Goal: Transaction & Acquisition: Purchase product/service

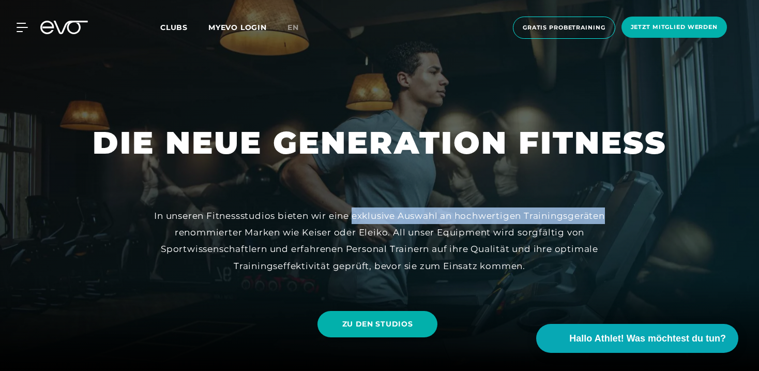
drag, startPoint x: 352, startPoint y: 216, endPoint x: 607, endPoint y: 217, distance: 255.4
click at [607, 217] on div "In unseren Fitnessstudios bieten wir eine exklusive Auswahl an hochwertigen Tra…" at bounding box center [379, 240] width 465 height 67
copy div "exklusive Auswahl an hochwertigen Trainingsgeräten"
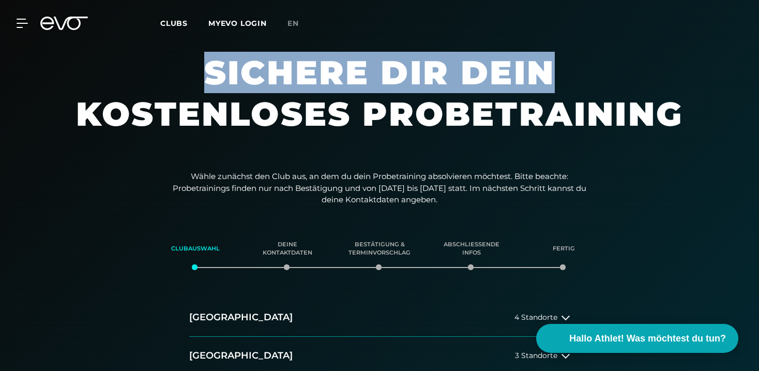
drag, startPoint x: 250, startPoint y: 68, endPoint x: 559, endPoint y: 83, distance: 309.0
click at [560, 83] on h1 "Sichere dir dein kostenloses Probetraining" at bounding box center [379, 103] width 620 height 103
click at [559, 83] on h1 "Sichere dir dein kostenloses Probetraining" at bounding box center [379, 103] width 620 height 103
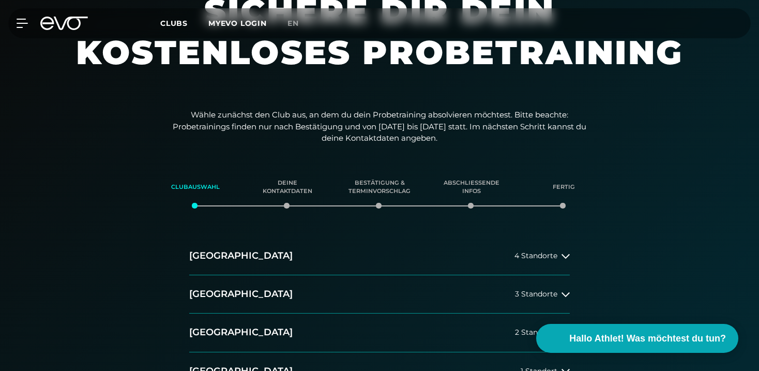
scroll to position [79, 0]
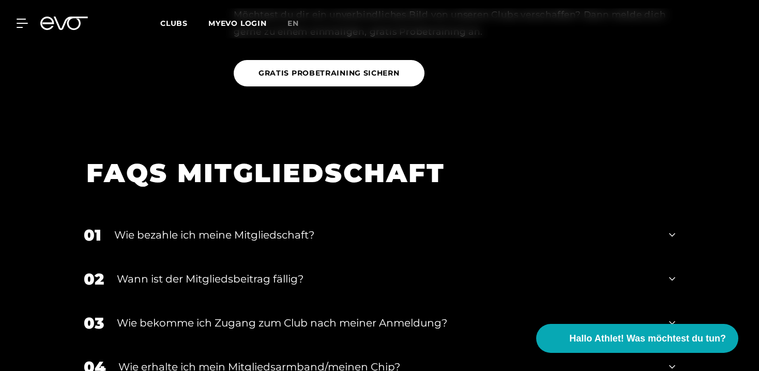
scroll to position [1180, 0]
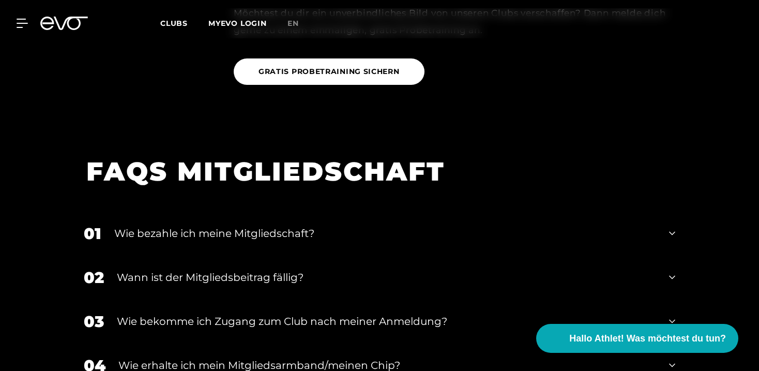
click at [64, 28] on icon at bounding box center [64, 23] width 48 height 13
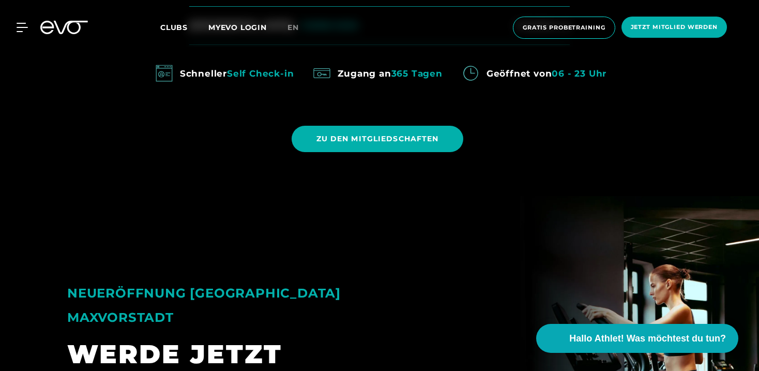
scroll to position [688, 0]
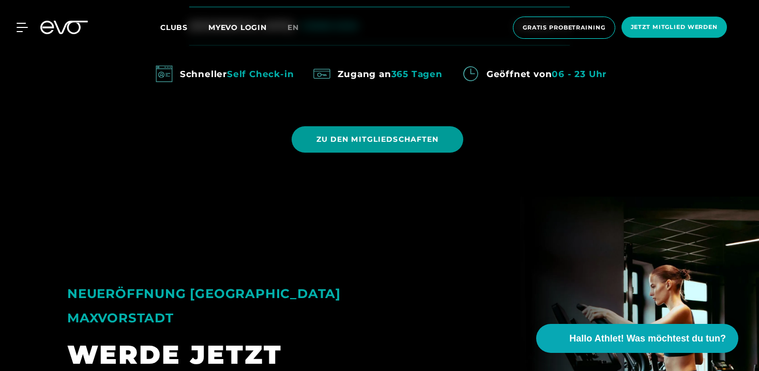
click at [403, 136] on span "ZU DEN MITGLIEDSCHAFTEN" at bounding box center [377, 139] width 123 height 11
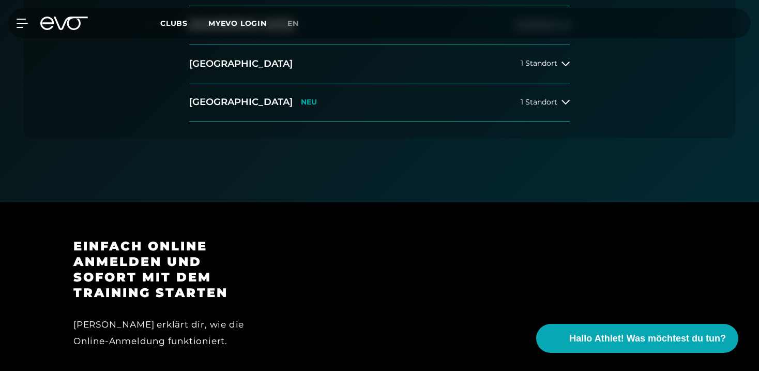
scroll to position [259, 0]
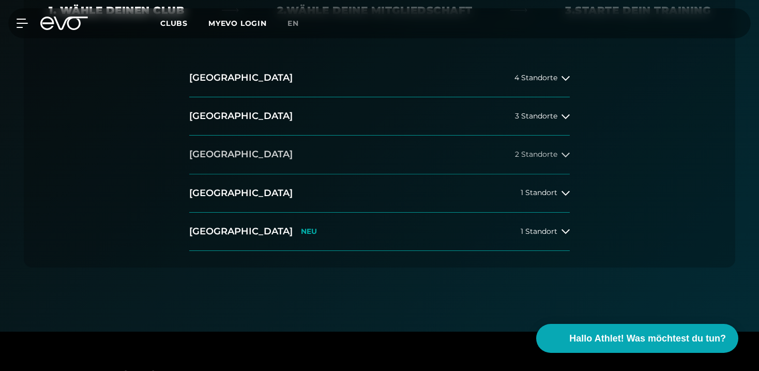
click at [342, 136] on button "Düsseldorf 2 Standorte" at bounding box center [379, 154] width 381 height 38
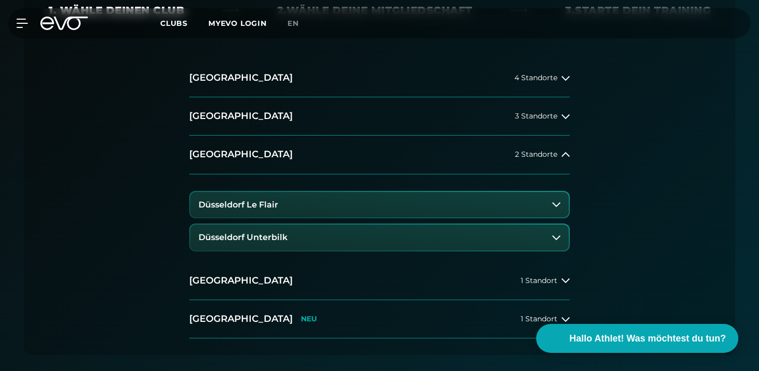
click at [330, 203] on button "Düsseldorf Le Flair" at bounding box center [379, 205] width 378 height 26
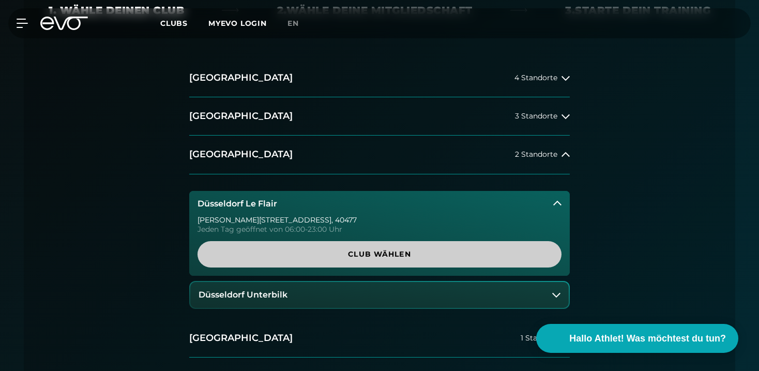
click at [330, 253] on span "Club wählen" at bounding box center [379, 254] width 314 height 11
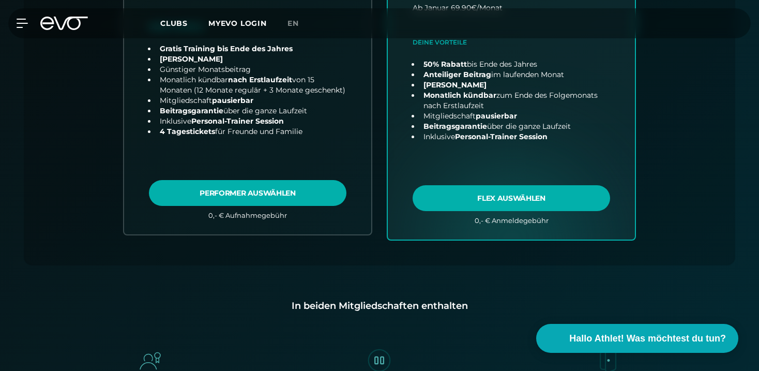
scroll to position [0, 0]
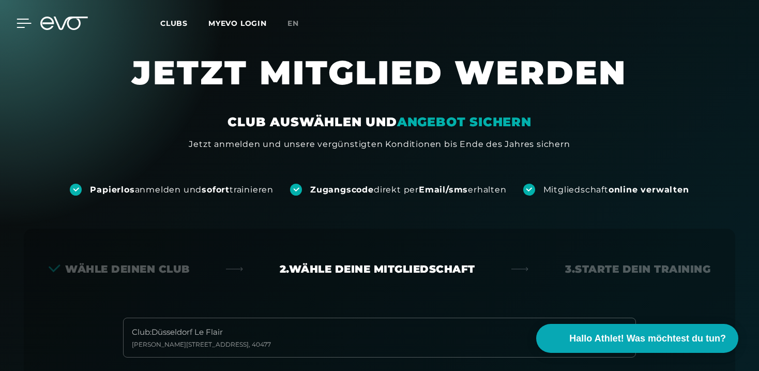
click at [22, 20] on icon at bounding box center [24, 23] width 15 height 9
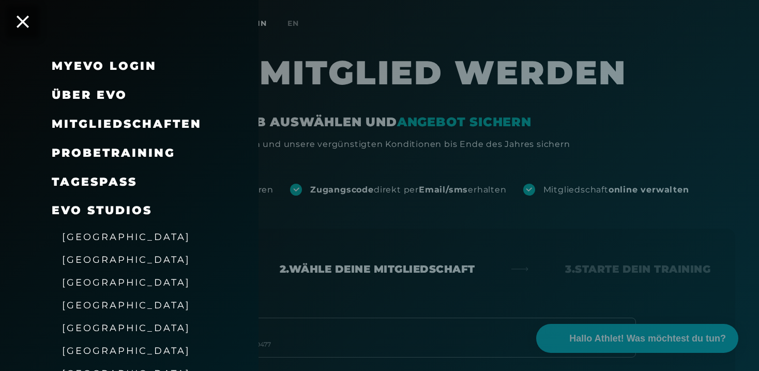
click at [169, 117] on span "Mitgliedschaften" at bounding box center [127, 124] width 150 height 14
click at [169, 121] on span "Mitgliedschaften" at bounding box center [127, 124] width 150 height 14
click at [168, 122] on span "Mitgliedschaften" at bounding box center [127, 124] width 150 height 14
click at [146, 150] on span "Probetraining" at bounding box center [114, 153] width 124 height 14
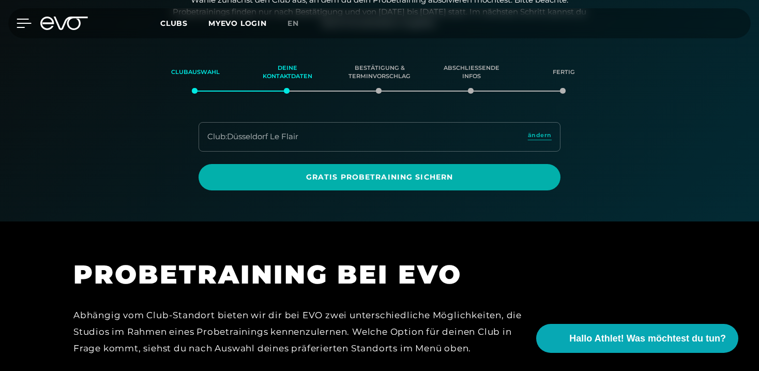
scroll to position [177, 0]
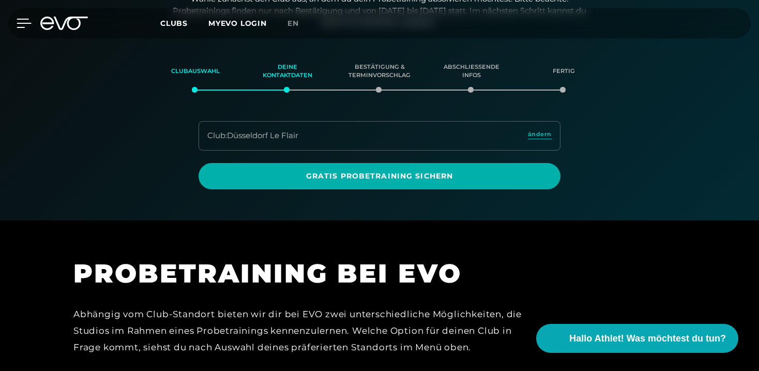
click at [19, 19] on icon at bounding box center [24, 23] width 14 height 8
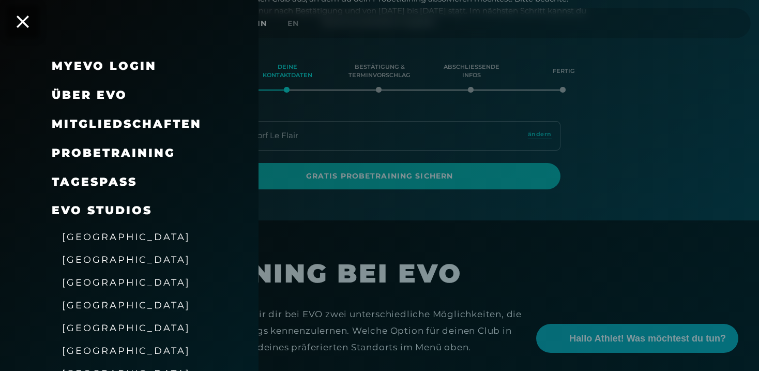
click at [104, 126] on span "Mitgliedschaften" at bounding box center [127, 124] width 150 height 14
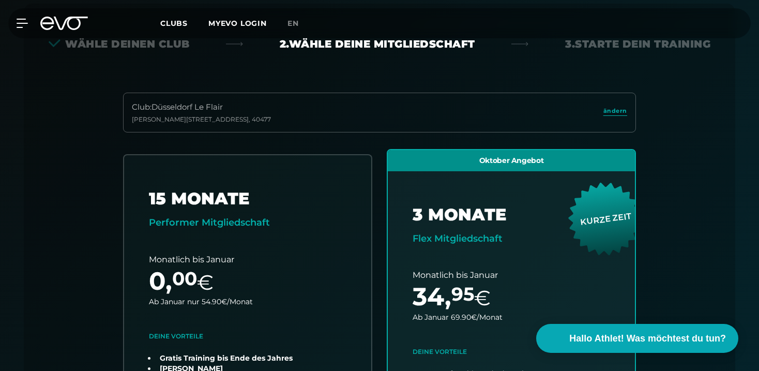
scroll to position [229, 0]
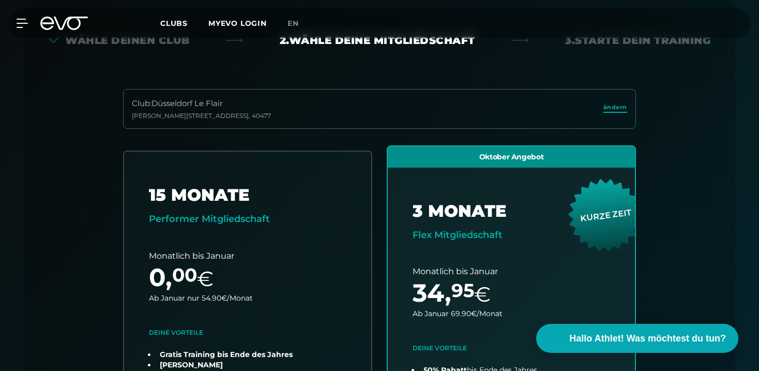
click at [611, 111] on span "ändern" at bounding box center [615, 107] width 24 height 9
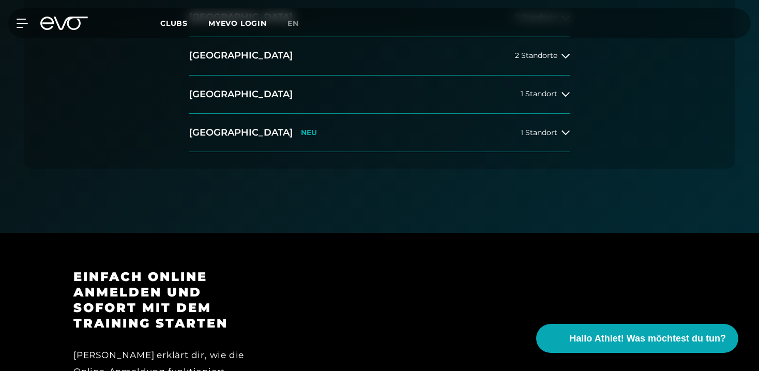
scroll to position [381, 0]
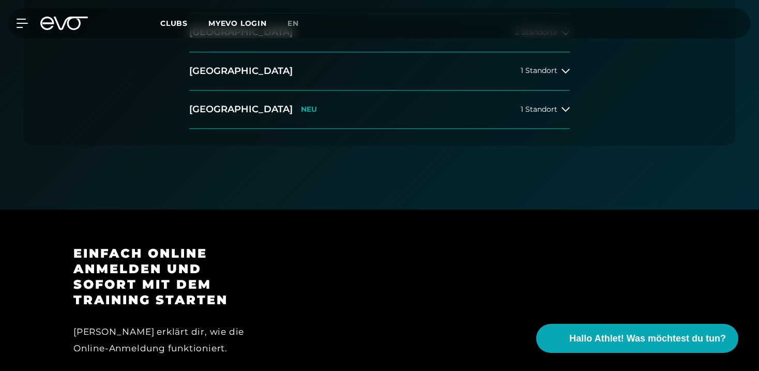
click at [22, 29] on div "MyEVO Login Über EVO Mitgliedschaften Probetraining TAGESPASS EVO Studios Düsse…" at bounding box center [379, 23] width 755 height 30
click at [18, 22] on icon at bounding box center [24, 23] width 15 height 9
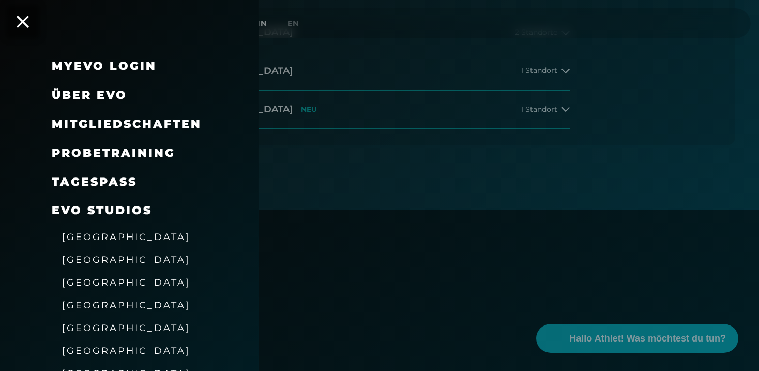
click at [103, 183] on link "TAGESPASS" at bounding box center [94, 182] width 85 height 14
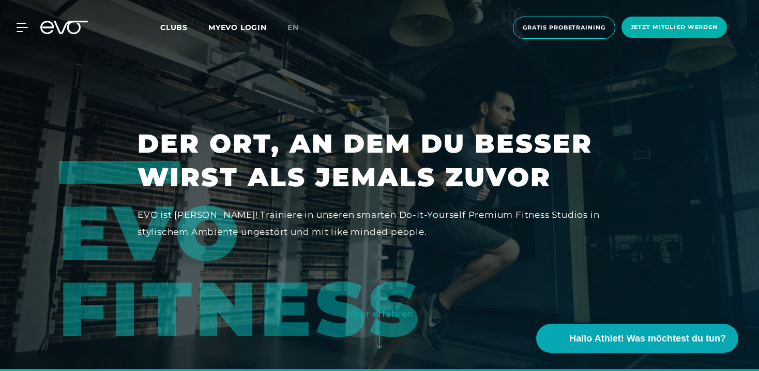
scroll to position [11, 0]
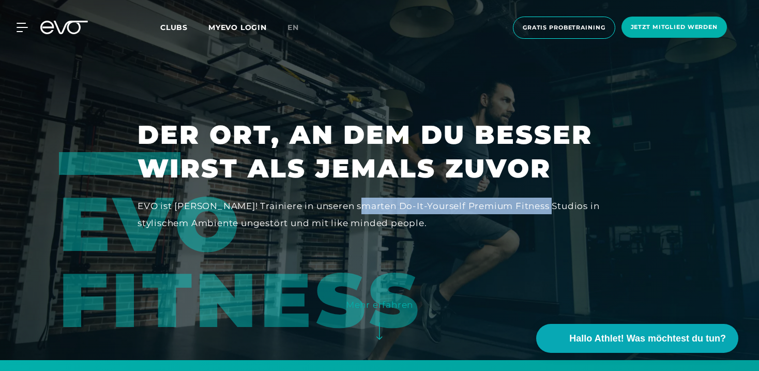
drag, startPoint x: 355, startPoint y: 206, endPoint x: 541, endPoint y: 203, distance: 186.1
click at [541, 203] on div "EVO ist anders! Trainiere in unseren smarten Do-It-Yourself Premium Fitness Stu…" at bounding box center [380, 215] width 484 height 34
copy div "Do-It-Yourself Premium Fitness Studios"
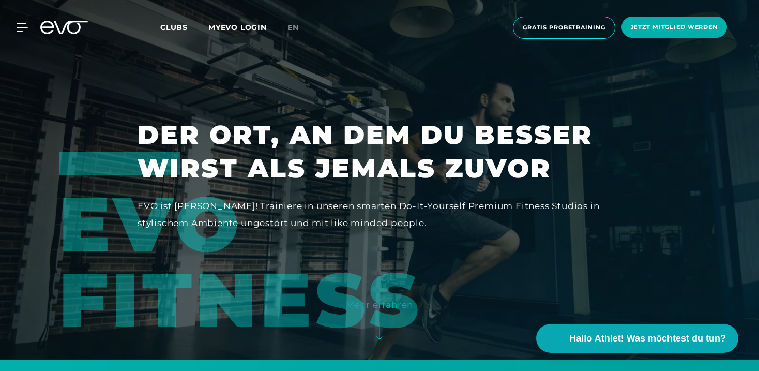
click at [369, 221] on div "EVO ist anders! Trainiere in unseren smarten Do-It-Yourself Premium Fitness Stu…" at bounding box center [380, 215] width 484 height 34
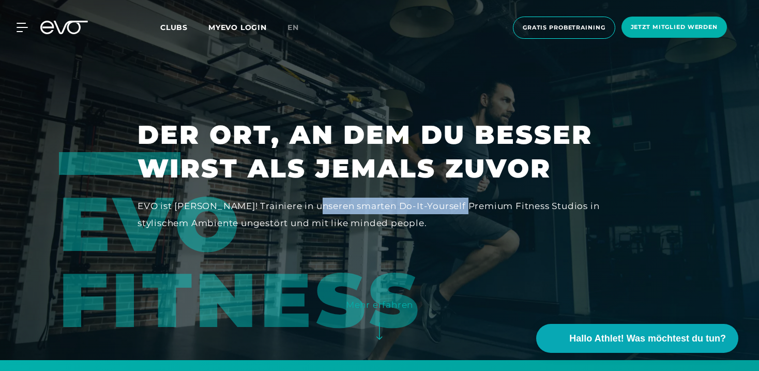
drag, startPoint x: 310, startPoint y: 207, endPoint x: 465, endPoint y: 208, distance: 155.1
click at [465, 208] on div "EVO ist anders! Trainiere in unseren smarten Do-It-Yourself Premium Fitness Stu…" at bounding box center [380, 215] width 484 height 34
copy div "smarten Do-It-Yourself Premium"
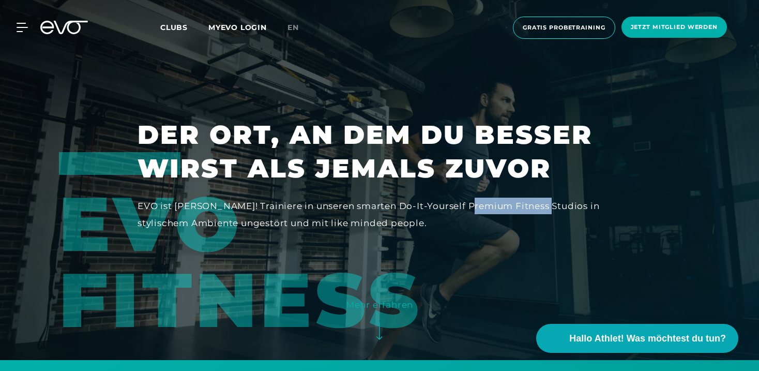
drag, startPoint x: 469, startPoint y: 205, endPoint x: 542, endPoint y: 206, distance: 73.4
click at [542, 206] on div "EVO ist anders! Trainiere in unseren smarten Do-It-Yourself Premium Fitness Stu…" at bounding box center [380, 215] width 484 height 34
copy div "Fitness Studios"
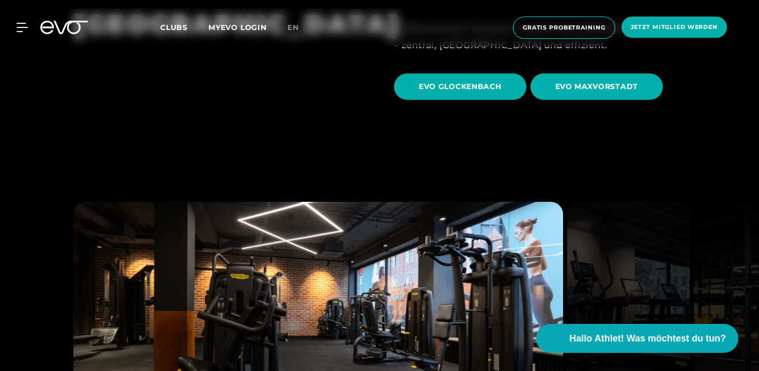
scroll to position [2638, 0]
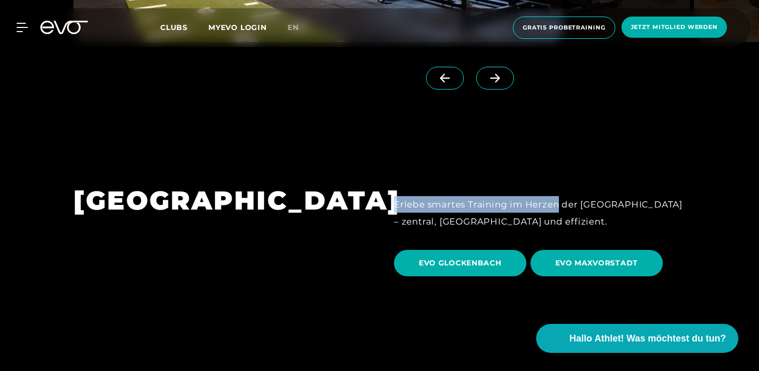
drag, startPoint x: 393, startPoint y: 131, endPoint x: 559, endPoint y: 126, distance: 165.5
click at [559, 196] on div "Erlebe smartes Training im Herzen der [GEOGRAPHIC_DATA] – zentral, [GEOGRAPHIC_…" at bounding box center [540, 213] width 292 height 34
copy div "Erlebe smartes Training im Herzen"
click at [70, 25] on icon at bounding box center [64, 27] width 48 height 13
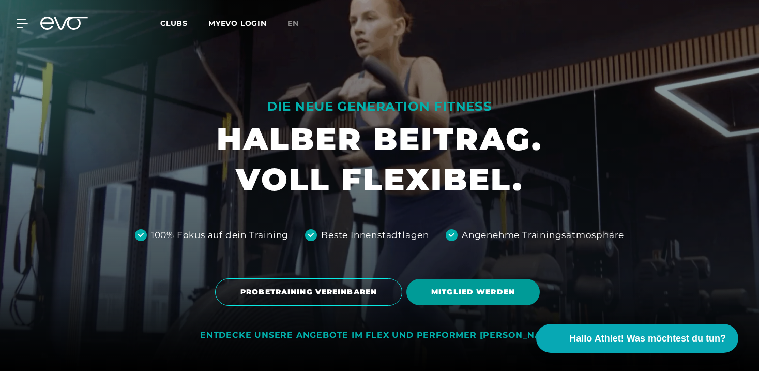
click at [514, 290] on span "MITGLIED WERDEN" at bounding box center [473, 291] width 84 height 11
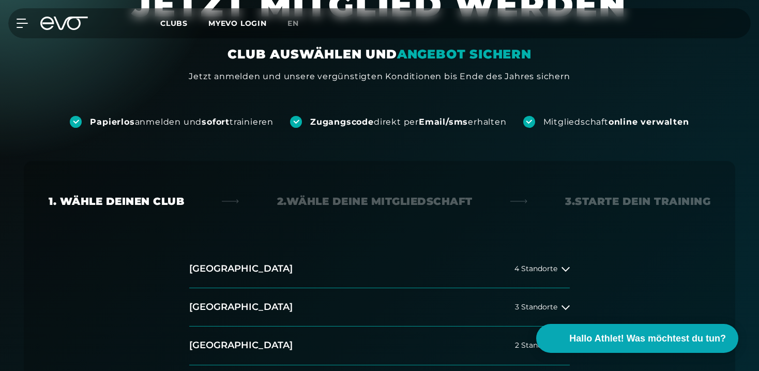
scroll to position [69, 0]
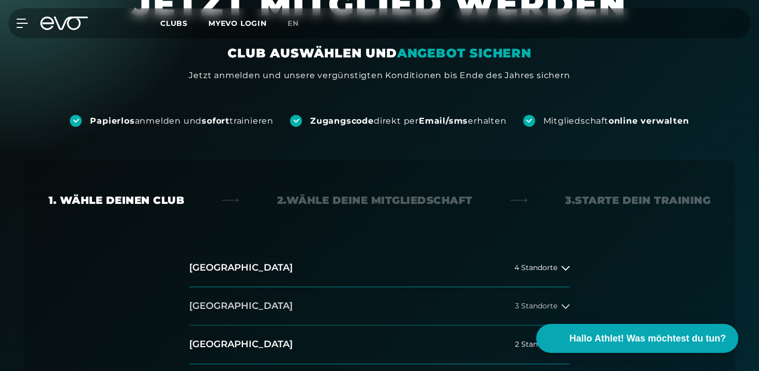
click at [343, 308] on button "[GEOGRAPHIC_DATA] 3 Standorte" at bounding box center [379, 306] width 381 height 38
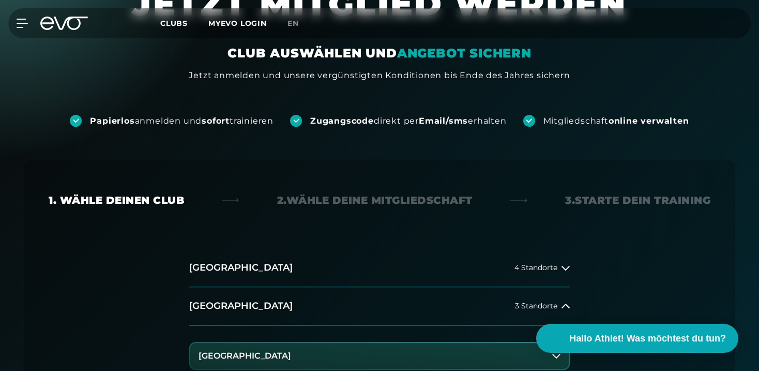
click at [299, 351] on button "[GEOGRAPHIC_DATA]" at bounding box center [379, 356] width 378 height 26
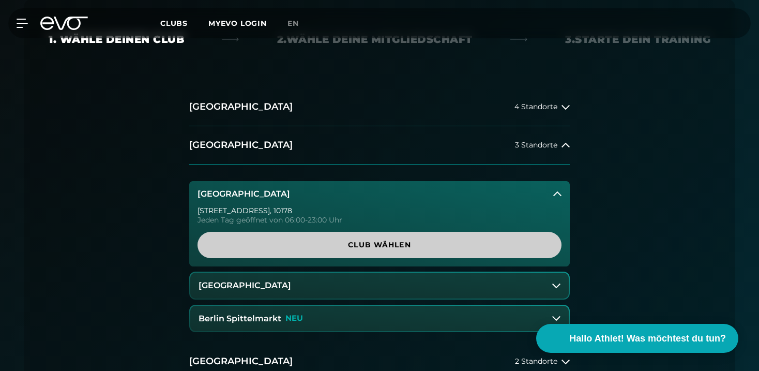
click at [402, 239] on span "Club wählen" at bounding box center [379, 244] width 314 height 11
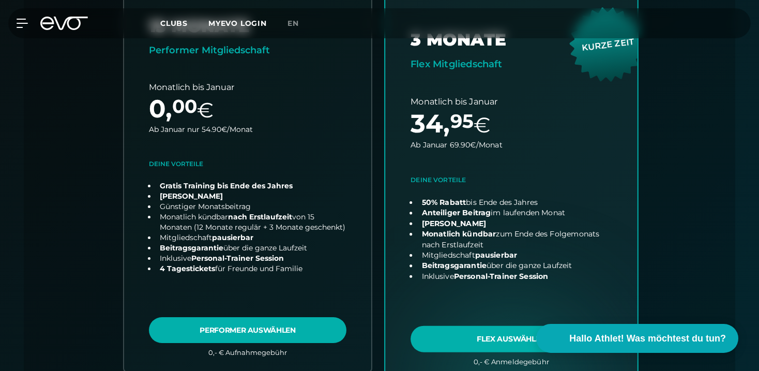
scroll to position [398, 0]
